Goal: Use online tool/utility: Utilize a website feature to perform a specific function

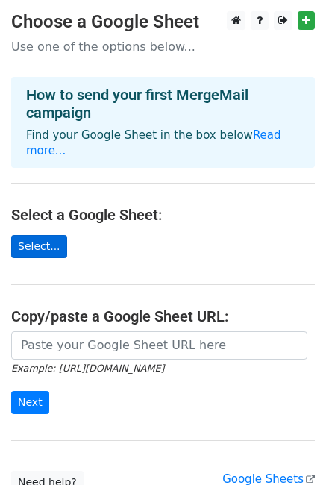
click at [30, 235] on link "Select..." at bounding box center [39, 246] width 56 height 23
click at [31, 235] on link "Select..." at bounding box center [39, 246] width 56 height 23
